Goal: Task Accomplishment & Management: Complete application form

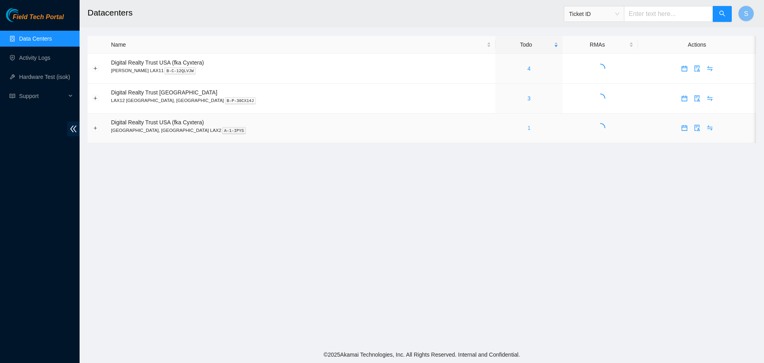
click at [527, 129] on link "1" at bounding box center [528, 128] width 3 height 6
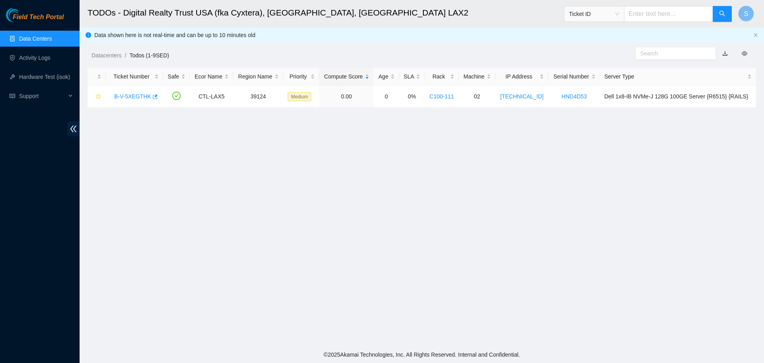
click at [52, 39] on link "Data Centers" at bounding box center [35, 38] width 33 height 6
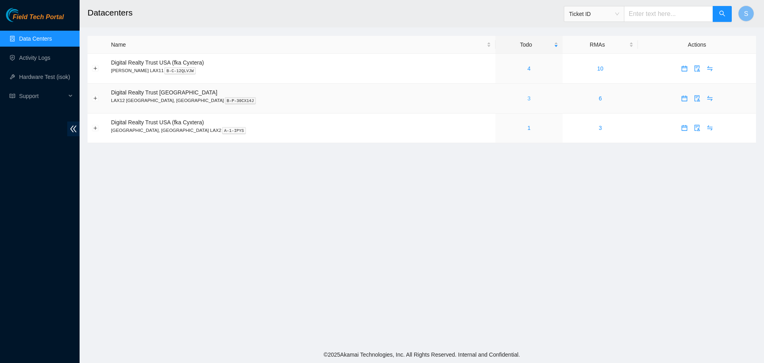
click at [527, 97] on link "3" at bounding box center [528, 98] width 3 height 6
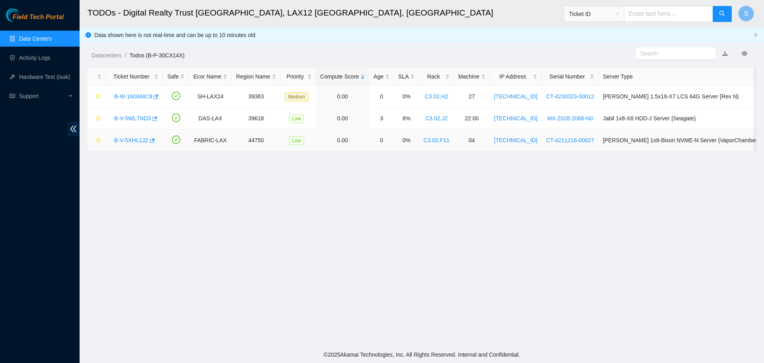
click at [132, 137] on link "B-V-5XHL1JZ" at bounding box center [131, 140] width 34 height 6
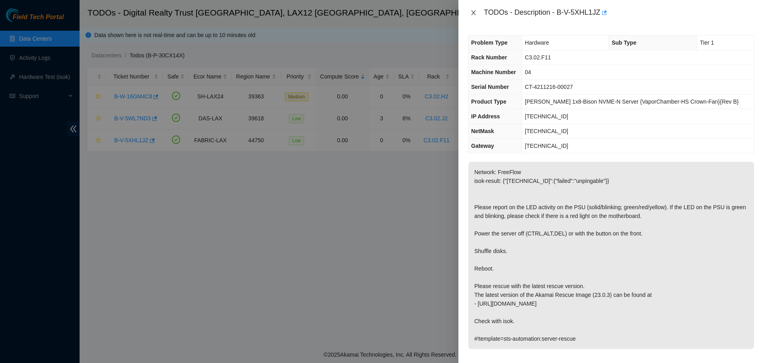
click at [472, 14] on icon "close" at bounding box center [473, 13] width 6 height 6
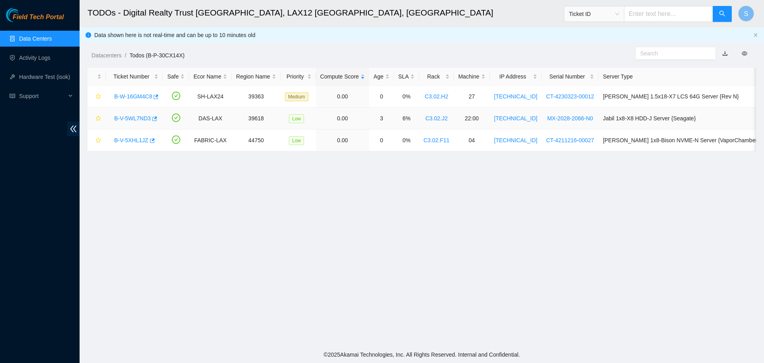
click at [134, 117] on link "B-V-5WL7ND3" at bounding box center [132, 118] width 37 height 6
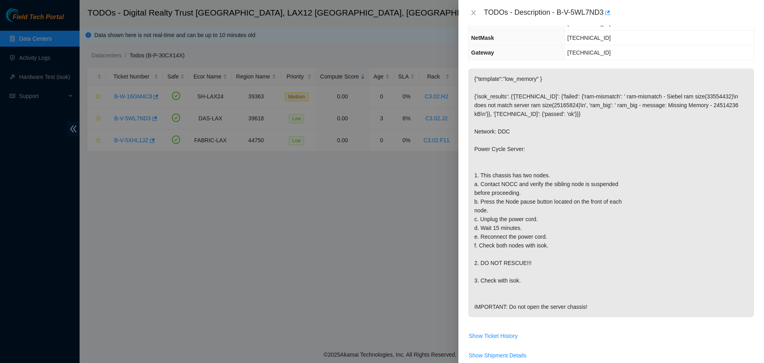
scroll to position [80, 0]
click at [474, 15] on icon "close" at bounding box center [473, 13] width 6 height 6
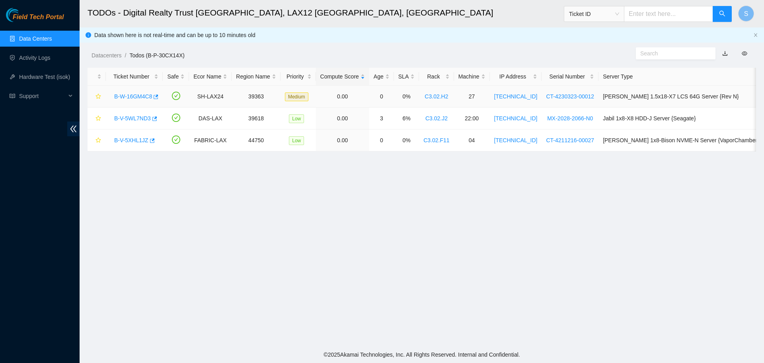
click at [136, 92] on div "B-W-16GM4C8" at bounding box center [134, 96] width 48 height 13
click at [138, 95] on link "B-W-16GM4C8" at bounding box center [133, 96] width 38 height 6
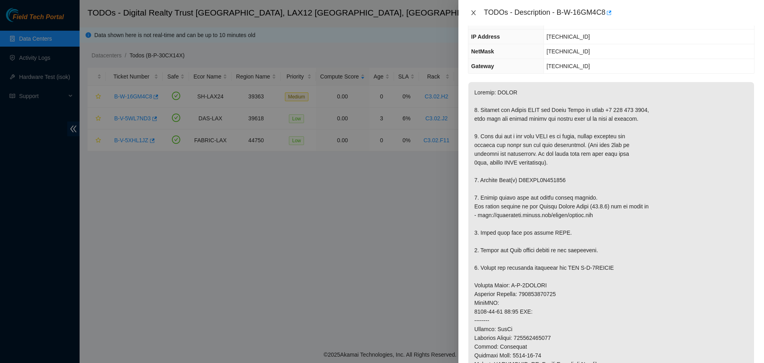
click at [470, 10] on icon "close" at bounding box center [473, 13] width 6 height 6
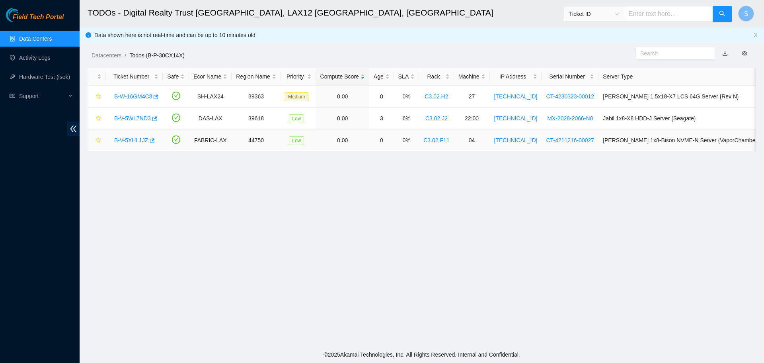
click at [128, 139] on link "B-V-5XHL1JZ" at bounding box center [131, 140] width 34 height 6
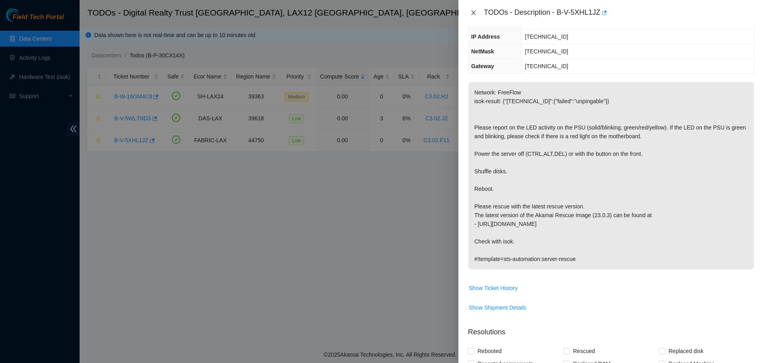
click at [476, 14] on icon "close" at bounding box center [473, 13] width 6 height 6
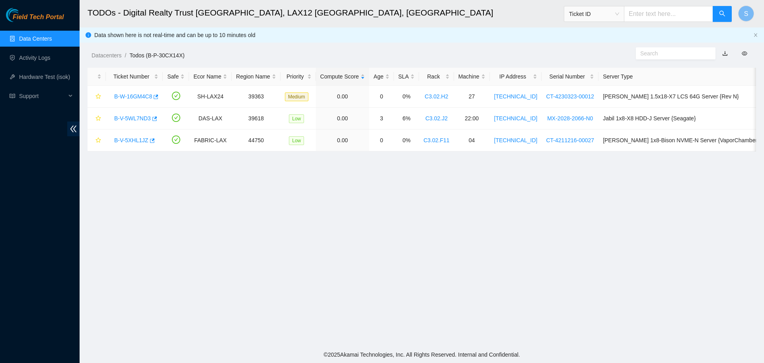
scroll to position [106, 0]
click at [134, 141] on link "B-V-5XHL1JZ" at bounding box center [131, 140] width 34 height 6
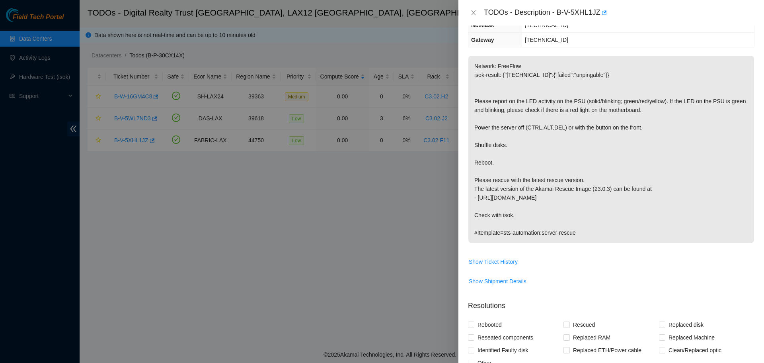
scroll to position [80, 0]
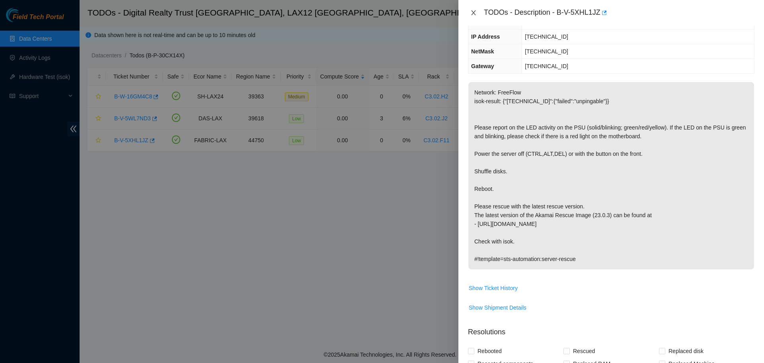
click at [476, 16] on icon "close" at bounding box center [473, 13] width 6 height 6
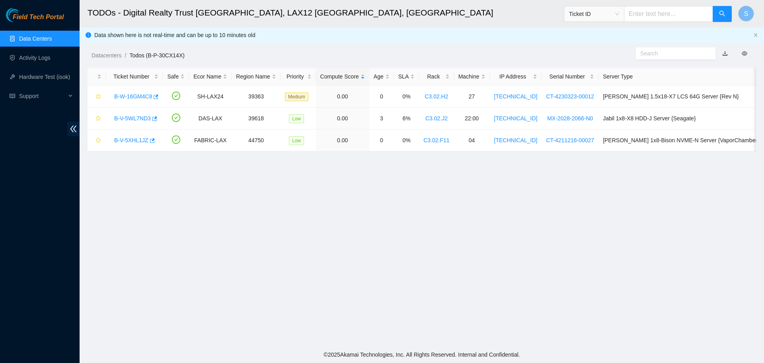
scroll to position [106, 0]
click at [51, 55] on link "Activity Logs" at bounding box center [34, 58] width 31 height 6
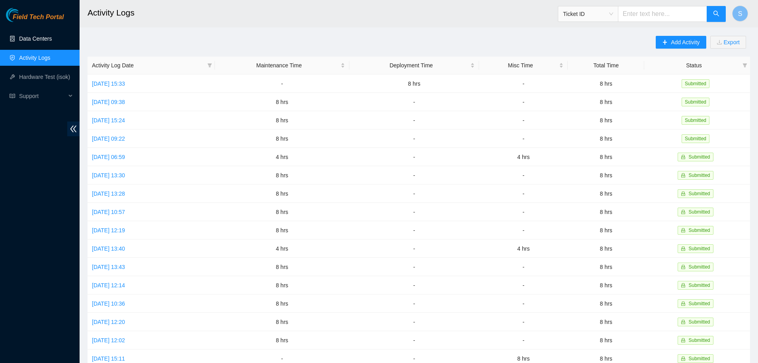
click at [52, 35] on link "Data Centers" at bounding box center [35, 38] width 33 height 6
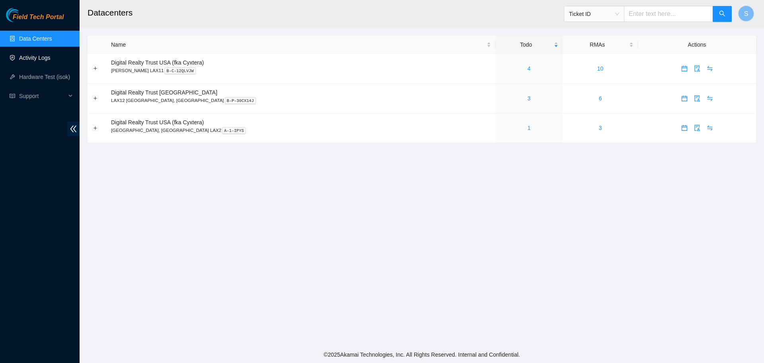
click at [51, 55] on link "Activity Logs" at bounding box center [34, 58] width 31 height 6
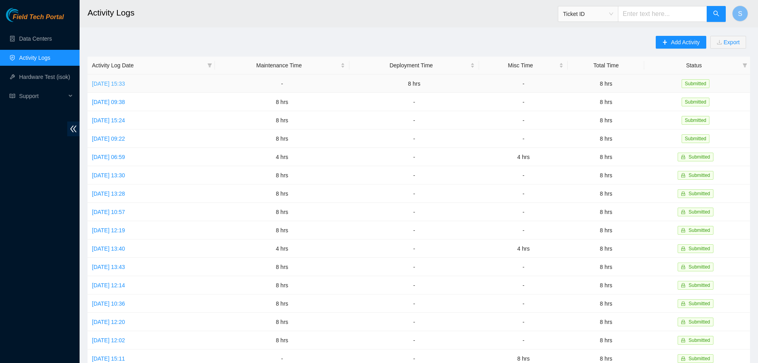
click at [125, 82] on link "[DATE] 15:33" at bounding box center [108, 83] width 33 height 6
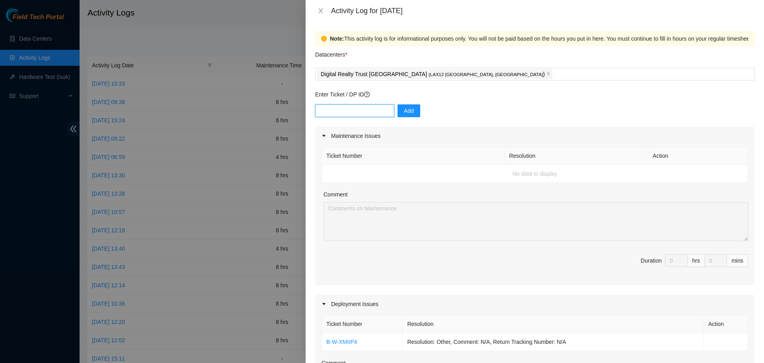
click at [353, 111] on input "text" at bounding box center [354, 110] width 79 height 13
paste input "DP79740"
type input "DP79740"
click at [406, 113] on span "Add" at bounding box center [409, 110] width 10 height 9
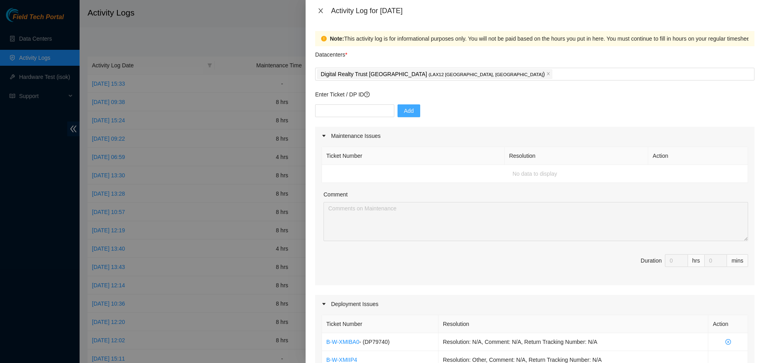
click at [321, 9] on icon "close" at bounding box center [321, 11] width 6 height 6
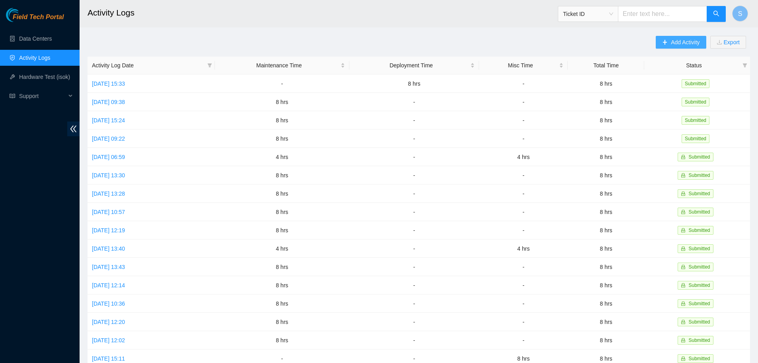
click at [683, 39] on span "Add Activity" at bounding box center [685, 42] width 29 height 9
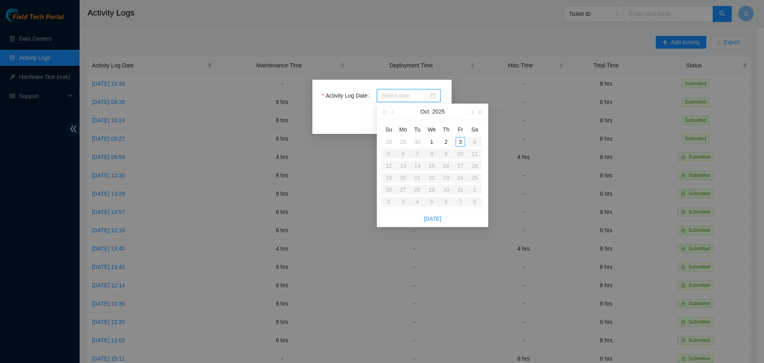
click at [417, 97] on input "Activity Log Date" at bounding box center [405, 95] width 47 height 9
type input "[DATE]"
click at [463, 145] on div "3" at bounding box center [461, 142] width 10 height 10
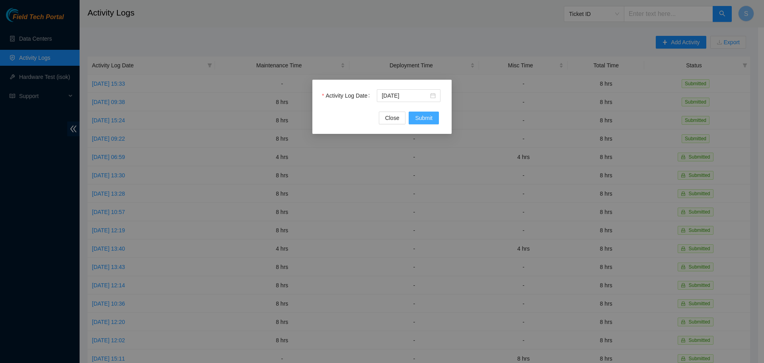
click at [426, 112] on button "Submit" at bounding box center [424, 117] width 30 height 13
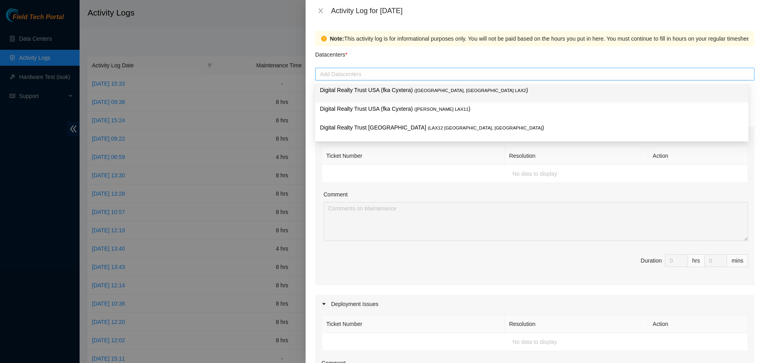
click at [359, 78] on div at bounding box center [534, 74] width 435 height 10
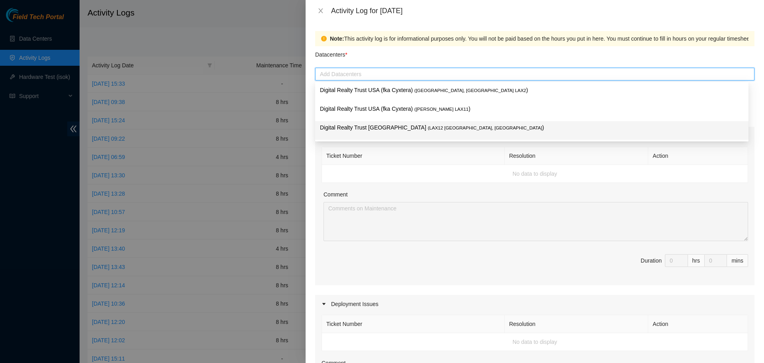
click at [366, 127] on p "Digital Realty Trust [GEOGRAPHIC_DATA] ( LAX12 [GEOGRAPHIC_DATA], [GEOGRAPHIC_D…" at bounding box center [532, 127] width 424 height 9
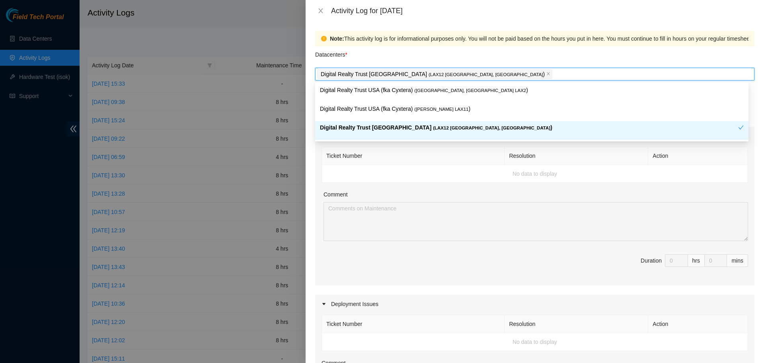
click at [424, 147] on th "Ticket Number" at bounding box center [413, 156] width 183 height 18
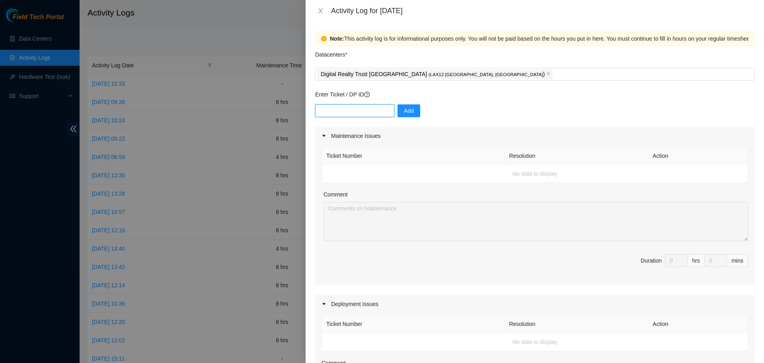
click at [356, 111] on input "text" at bounding box center [354, 110] width 79 height 13
paste input "DP79740"
type input "DP79740"
click at [404, 111] on span "Add" at bounding box center [409, 110] width 10 height 9
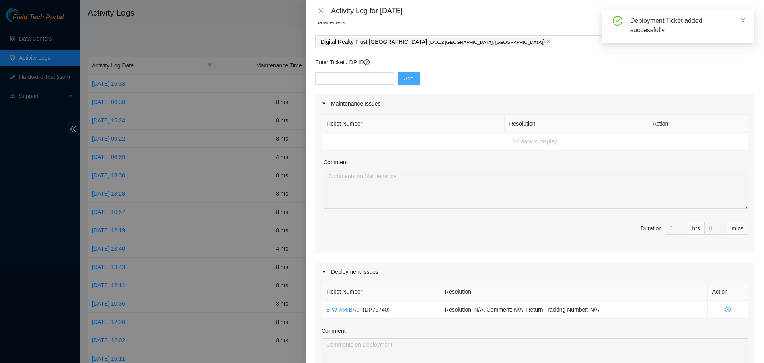
scroll to position [239, 0]
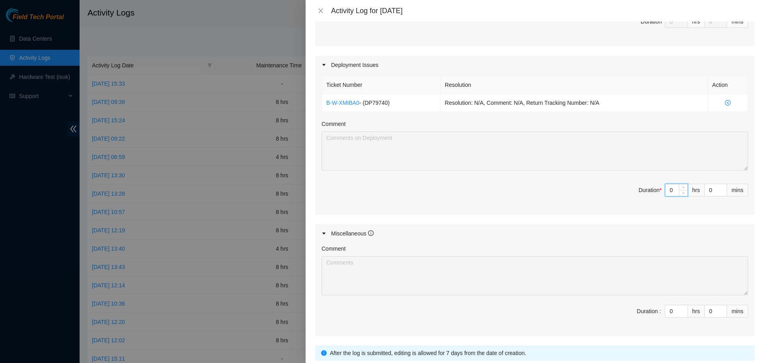
click at [668, 191] on input "0" at bounding box center [676, 190] width 22 height 12
type input "8"
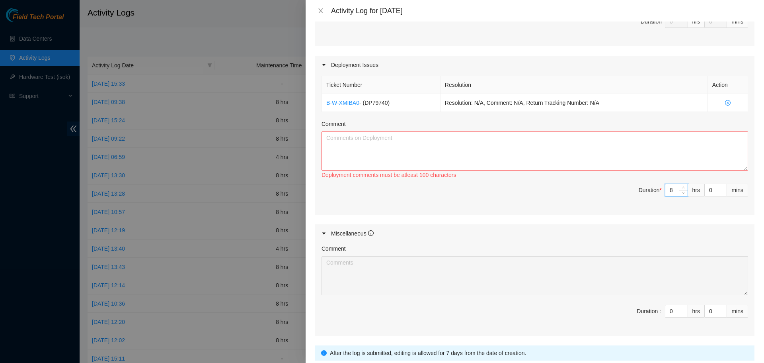
type input "8"
click at [583, 155] on textarea "Comment" at bounding box center [535, 150] width 427 height 39
click at [433, 201] on span "Duration * 8 hrs 0 mins" at bounding box center [535, 194] width 427 height 22
click at [320, 10] on icon "close" at bounding box center [320, 10] width 4 height 5
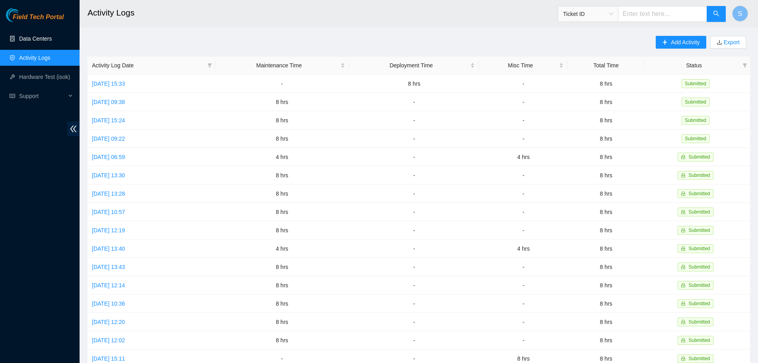
click at [52, 37] on link "Data Centers" at bounding box center [35, 38] width 33 height 6
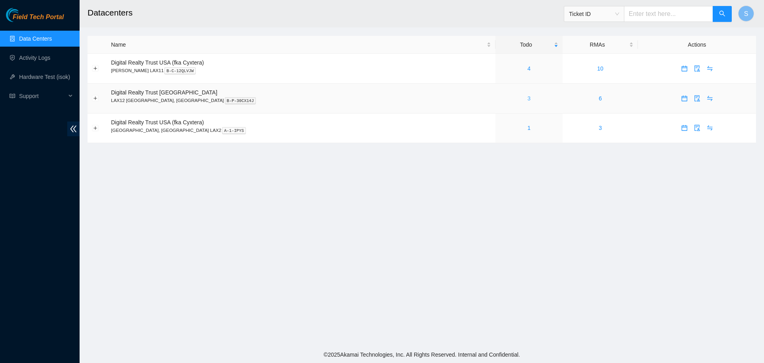
click at [527, 100] on link "3" at bounding box center [528, 98] width 3 height 6
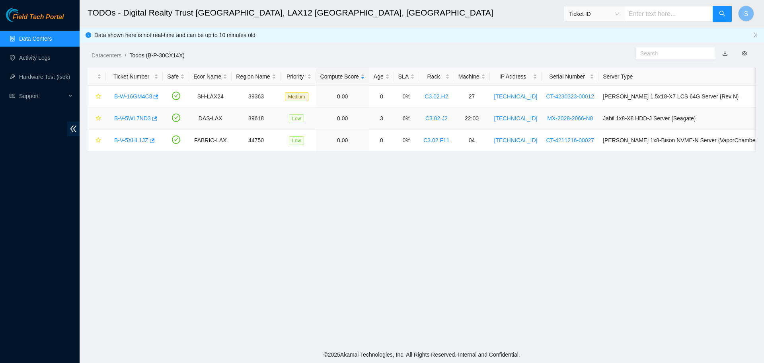
click at [138, 116] on link "B-V-5WL7ND3" at bounding box center [132, 118] width 37 height 6
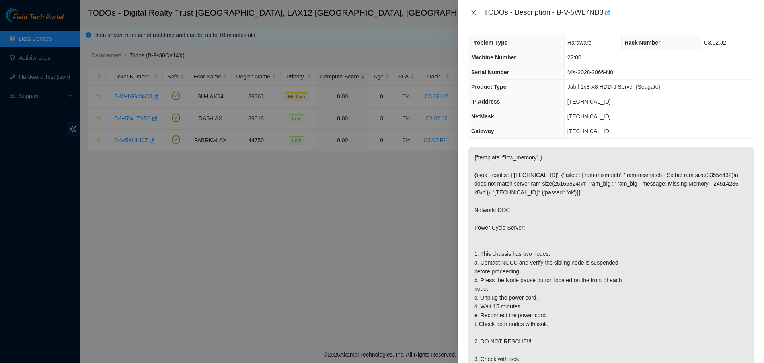
click at [472, 14] on icon "close" at bounding box center [473, 13] width 6 height 6
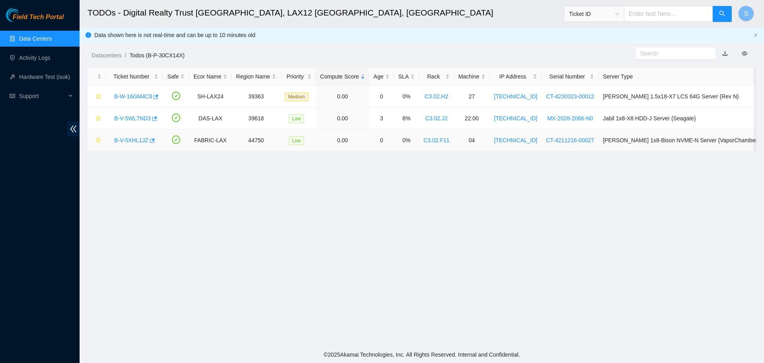
click at [135, 138] on link "B-V-5XHL1JZ" at bounding box center [131, 140] width 34 height 6
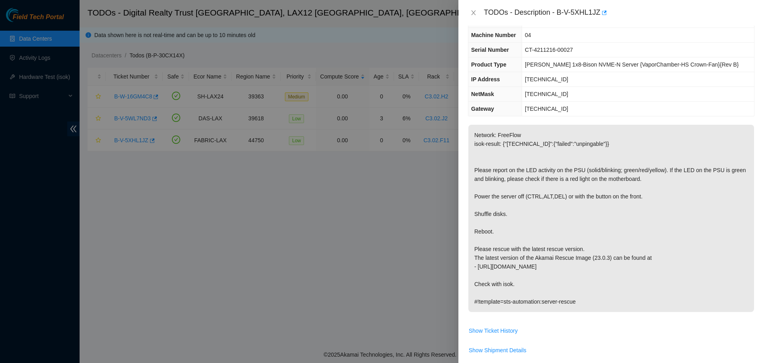
scroll to position [40, 0]
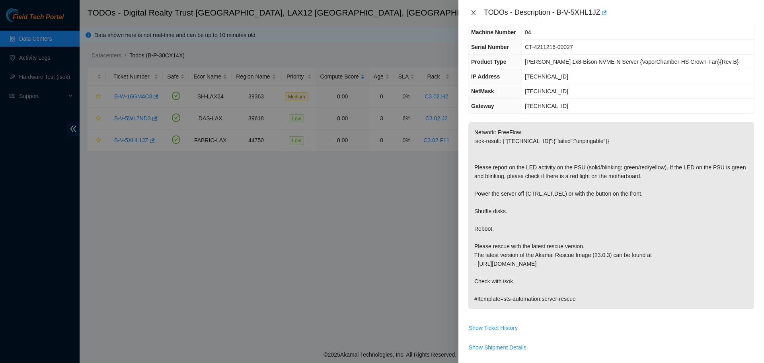
click at [473, 12] on icon "close" at bounding box center [473, 12] width 4 height 5
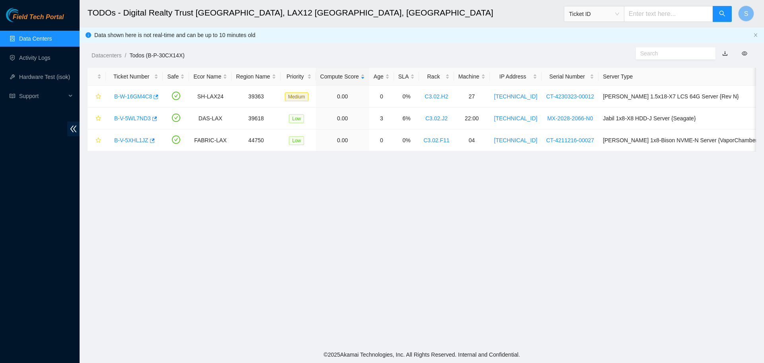
scroll to position [57, 0]
